Goal: Task Accomplishment & Management: Use online tool/utility

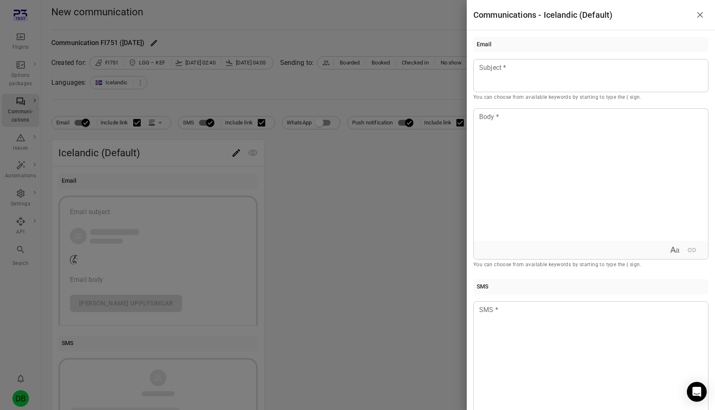
scroll to position [299, 0]
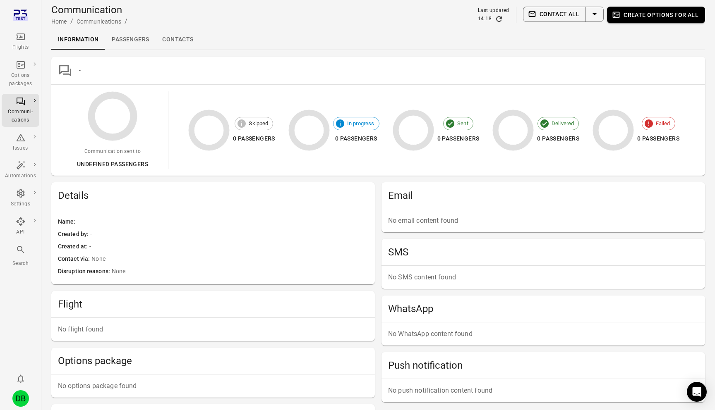
click at [296, 218] on span at bounding box center [222, 222] width 291 height 9
click at [24, 398] on div "DB" at bounding box center [20, 399] width 17 height 17
click at [53, 398] on button "Log out" at bounding box center [63, 396] width 62 height 15
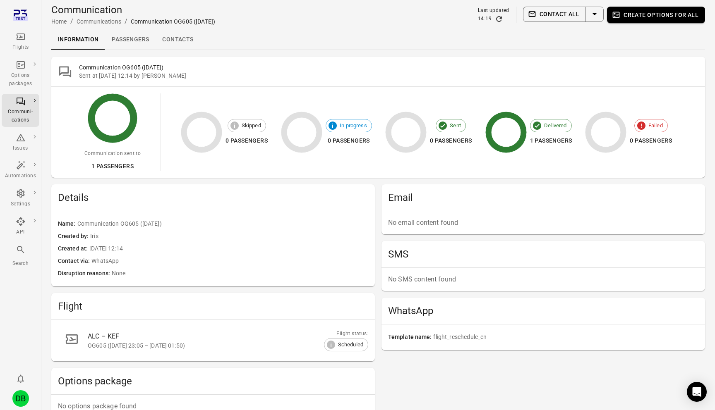
scroll to position [300, 0]
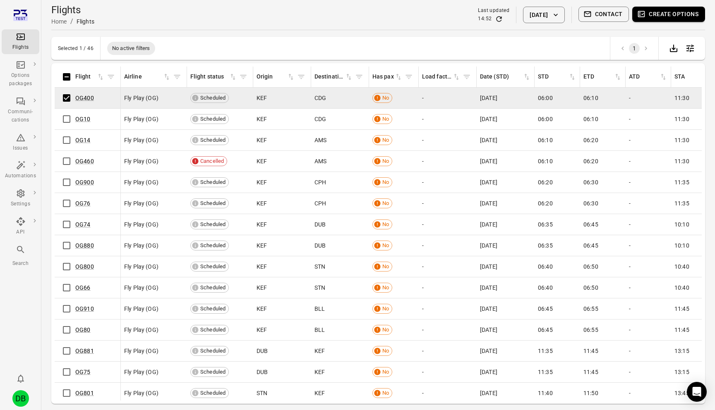
click at [626, 7] on button "Contact" at bounding box center [603, 14] width 51 height 15
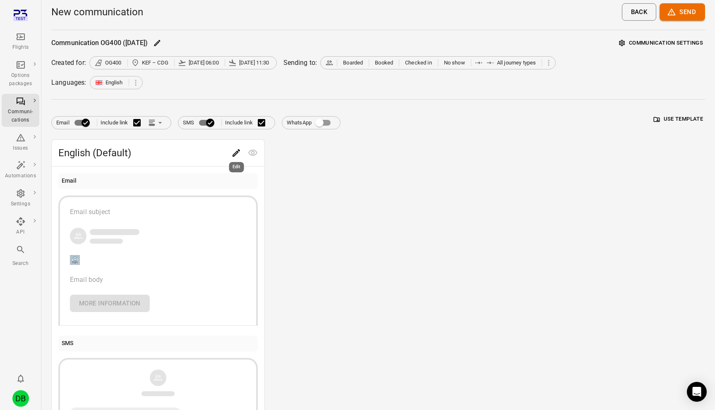
click at [228, 152] on button "Edit" at bounding box center [236, 153] width 17 height 17
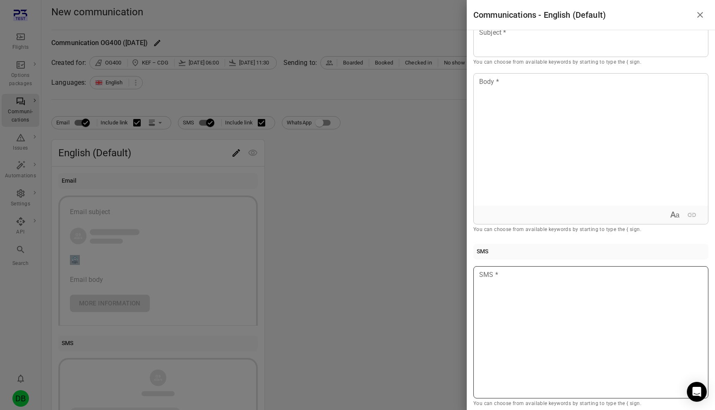
scroll to position [39, 0]
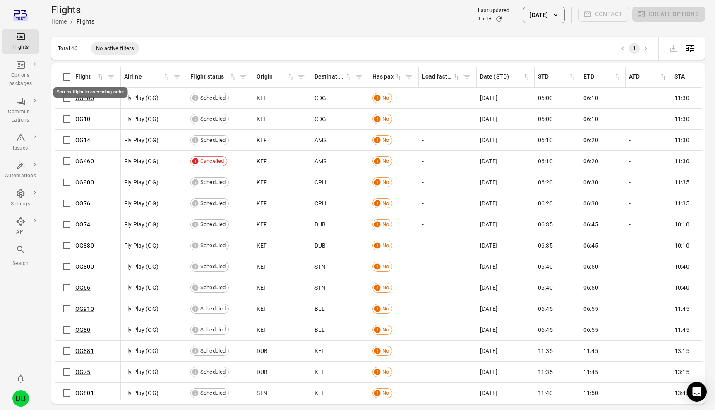
click at [67, 98] on div "Sort by flight in ascending order" at bounding box center [91, 89] width 76 height 17
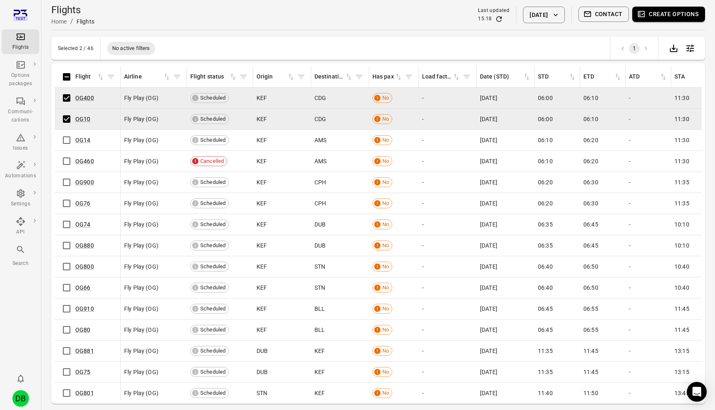
click at [652, 12] on button "Create options" at bounding box center [668, 14] width 73 height 15
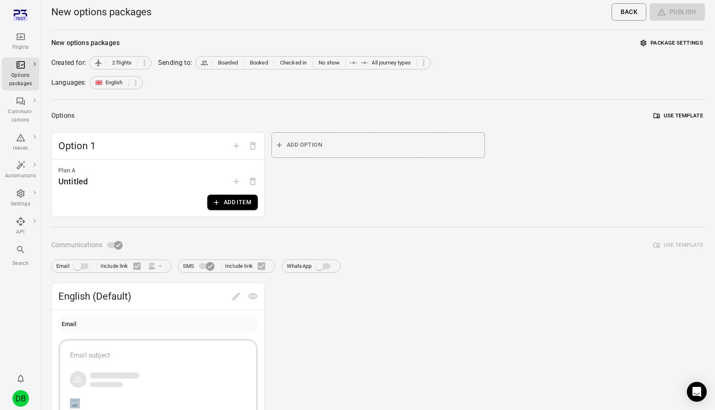
click at [234, 200] on button "Add item" at bounding box center [232, 202] width 50 height 15
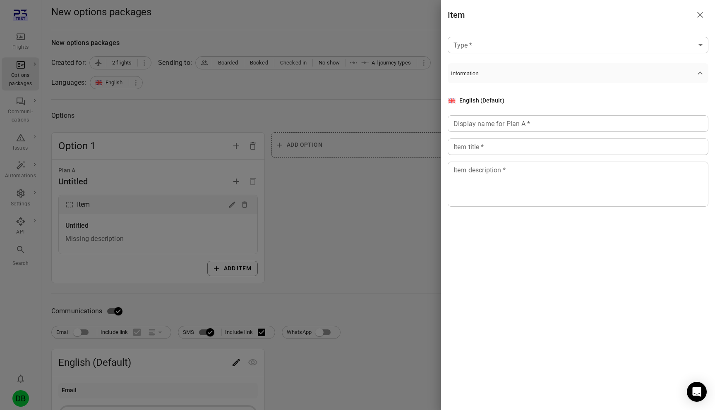
click at [511, 38] on body "Flights Options packages Communi-cations Issues Automations Settings API Search…" at bounding box center [357, 354] width 715 height 708
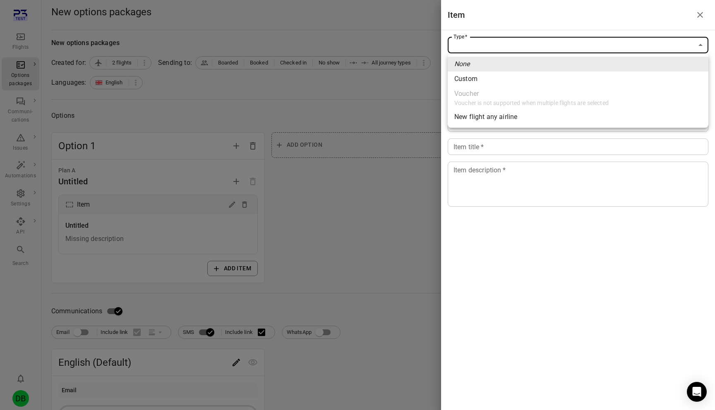
click at [491, 75] on li "Custom" at bounding box center [578, 79] width 261 height 15
type input "******"
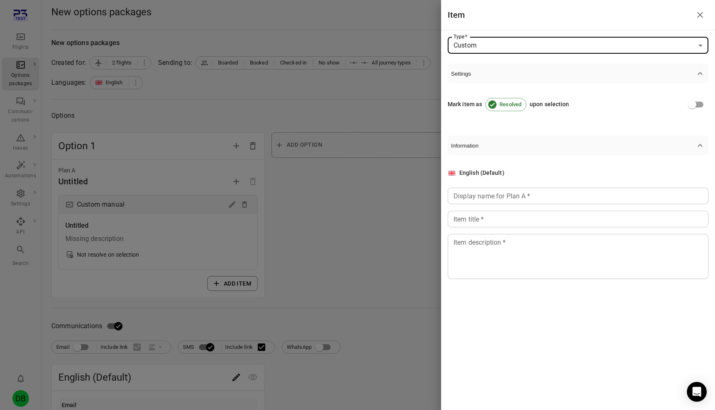
click at [471, 192] on div "Display name for Plan A   * Display name for Plan A   *" at bounding box center [578, 196] width 261 height 17
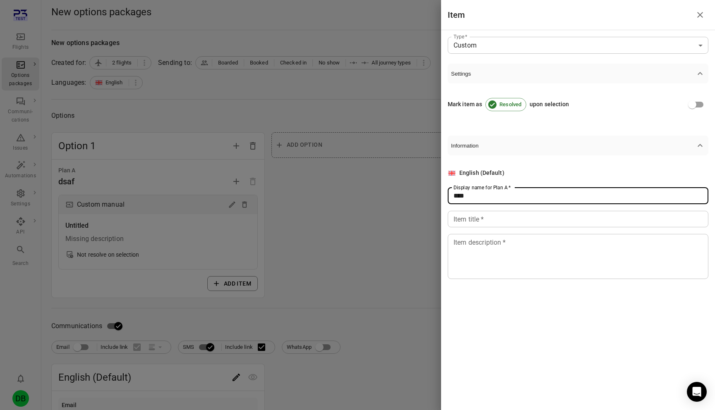
type input "****"
click at [472, 211] on div "Item title   * Item title   *" at bounding box center [578, 219] width 261 height 17
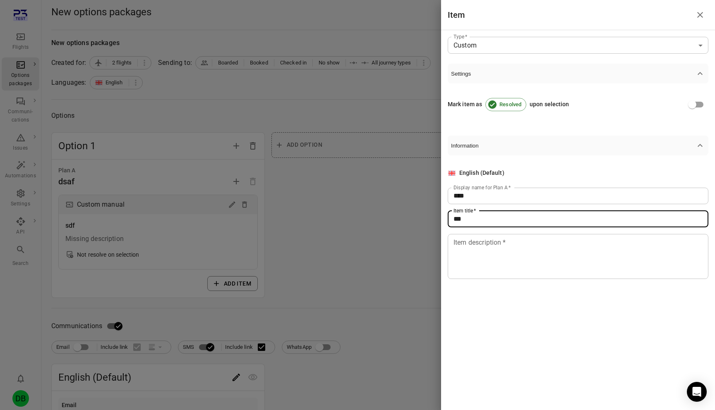
type input "***"
click at [469, 258] on textarea "Item description   *" at bounding box center [577, 256] width 249 height 38
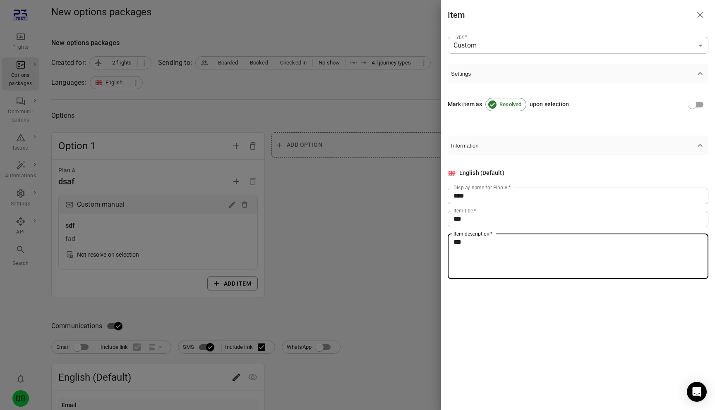
type textarea "***"
click at [377, 281] on div at bounding box center [357, 205] width 715 height 410
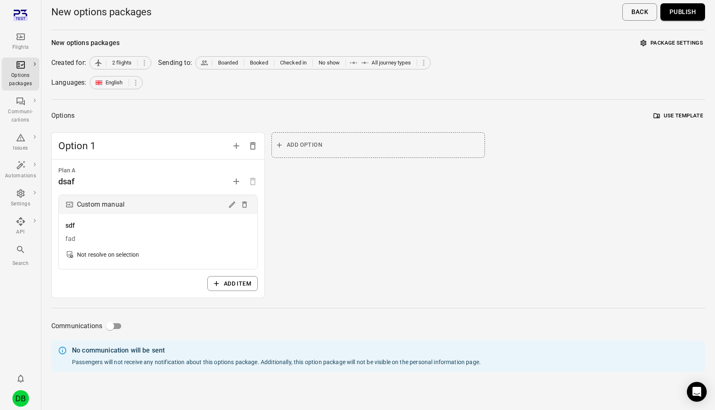
click at [685, 13] on button "Publish" at bounding box center [682, 11] width 45 height 17
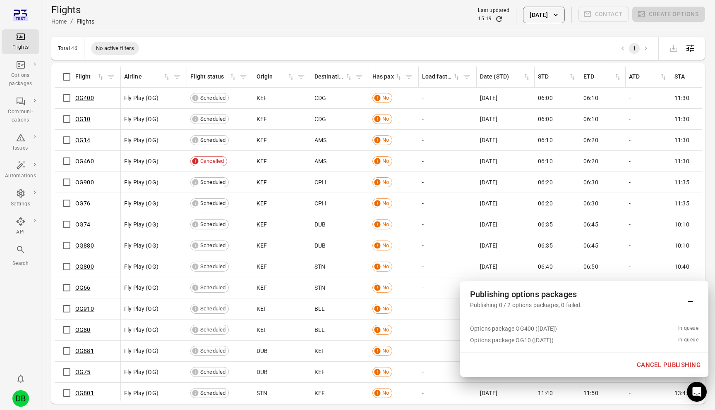
click at [499, 304] on div "Publishing 0 / 2 options packages, 0 failed." at bounding box center [576, 305] width 212 height 8
click at [508, 304] on div "Publishing 0 / 2 options packages, 0 failed." at bounding box center [576, 305] width 212 height 8
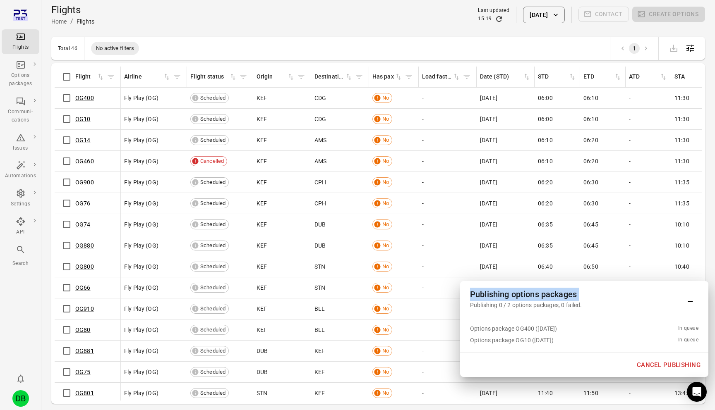
click at [508, 304] on div "Publishing 0 / 2 options packages, 0 failed." at bounding box center [576, 305] width 212 height 8
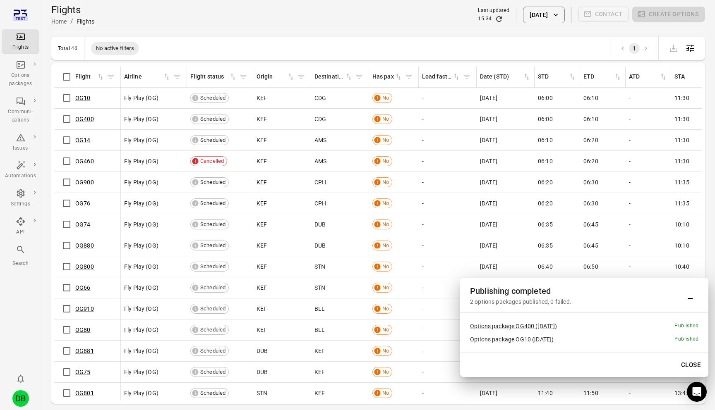
click at [303, 110] on td "KEF" at bounding box center [282, 119] width 58 height 21
click at [20, 138] on icon "Main navigation" at bounding box center [21, 138] width 10 height 10
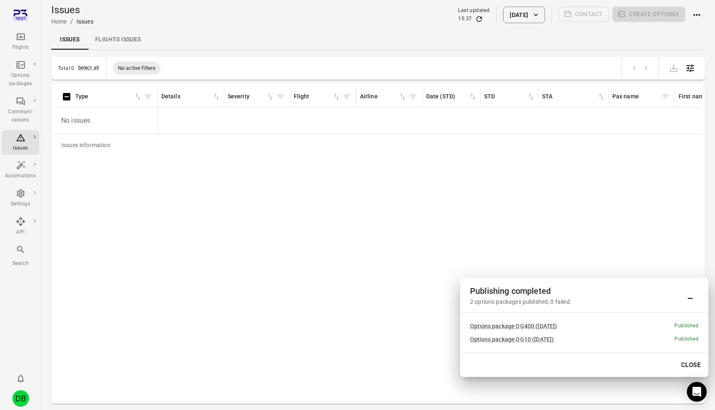
click at [691, 357] on button "Close" at bounding box center [690, 365] width 29 height 17
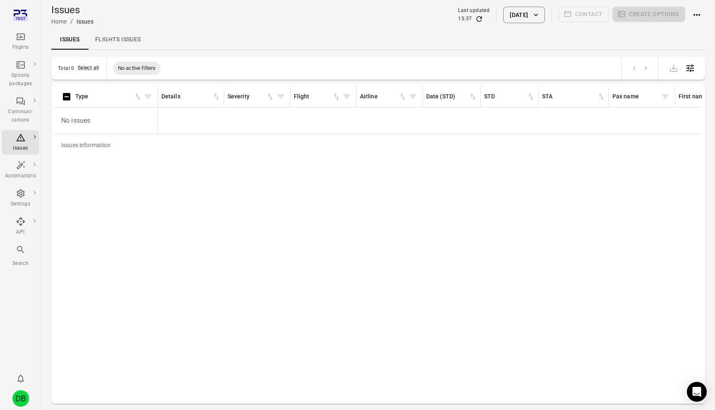
click at [514, 24] on div "Issues Home / Issues Last updated 15:37 2 Oct 2025 Contact Create options" at bounding box center [378, 14] width 654 height 23
click at [519, 7] on button "2 Oct 2025" at bounding box center [523, 15] width 41 height 17
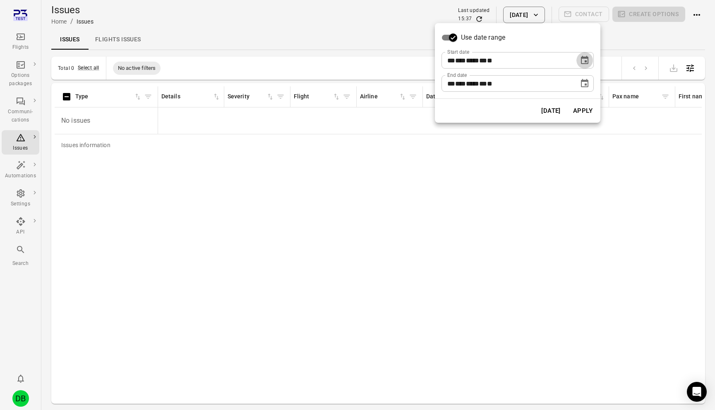
click at [582, 60] on icon "Choose date, selected date is Oct 2, 2025" at bounding box center [585, 60] width 10 height 10
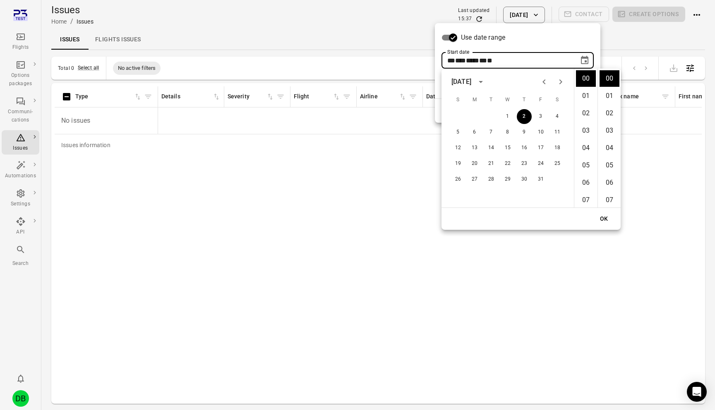
click at [495, 20] on div at bounding box center [357, 205] width 715 height 410
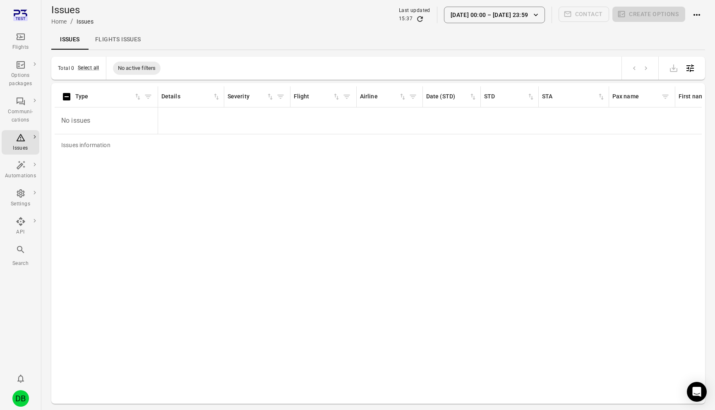
click at [17, 402] on div "DB" at bounding box center [20, 399] width 17 height 17
click at [65, 396] on button "Log out" at bounding box center [63, 396] width 62 height 15
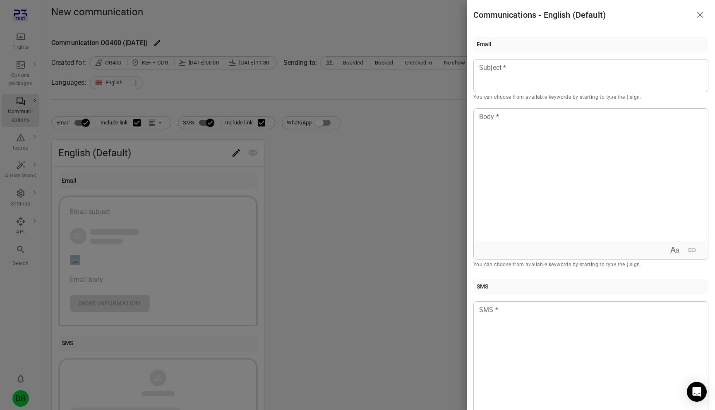
scroll to position [39, 0]
